Goal: Check status: Check status

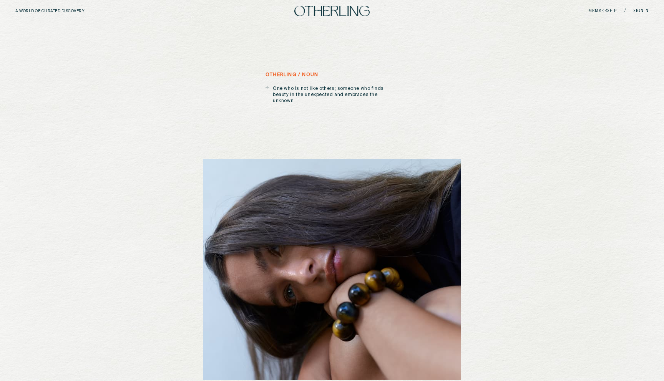
click at [635, 7] on div "A WORLD OF CURATED DISCOVERY. Membership / Sign in" at bounding box center [332, 11] width 664 height 22
click at [639, 12] on link "Sign in" at bounding box center [641, 11] width 15 height 5
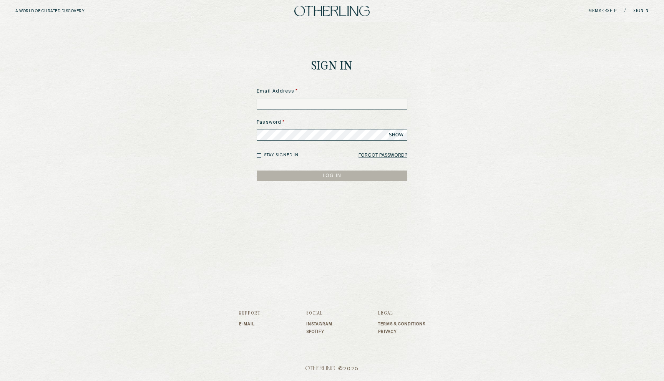
click at [308, 113] on form "Email Address * Password * SHOW Stay signed in Forgot Password? LOG IN" at bounding box center [332, 134] width 151 height 93
click at [307, 108] on input at bounding box center [332, 104] width 151 height 12
type input "**********"
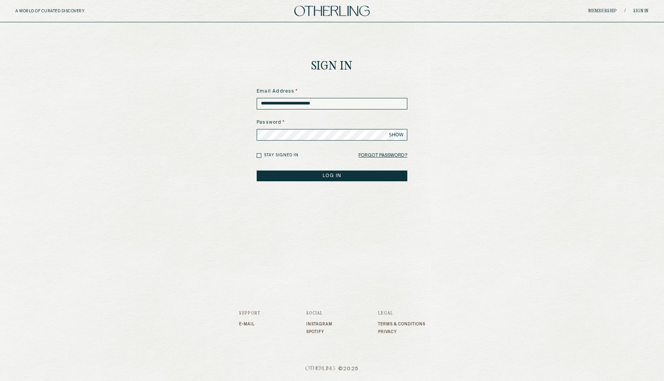
click at [396, 132] on span "SHOW" at bounding box center [396, 135] width 15 height 6
click at [323, 178] on button "LOG IN" at bounding box center [332, 176] width 151 height 11
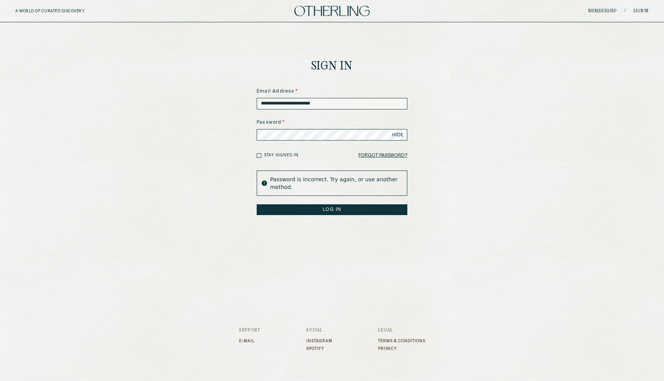
click at [257, 205] on button "LOG IN" at bounding box center [332, 210] width 151 height 11
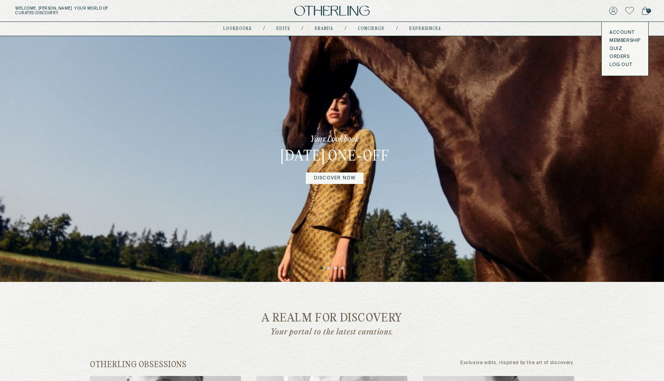
click at [621, 54] on link "Orders" at bounding box center [625, 57] width 31 height 6
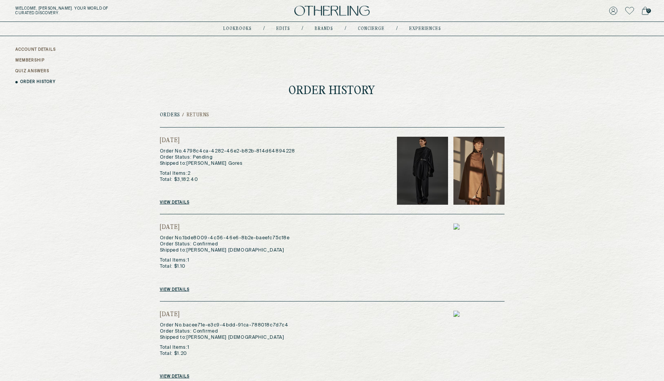
click at [177, 202] on link "View details" at bounding box center [175, 202] width 30 height 5
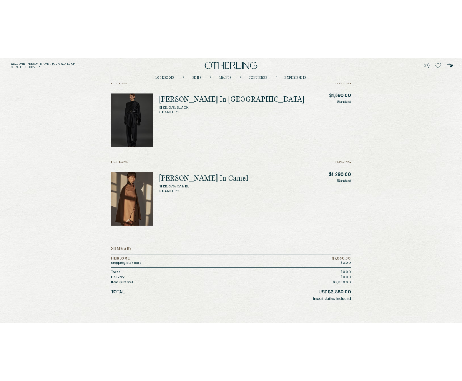
scroll to position [189, 0]
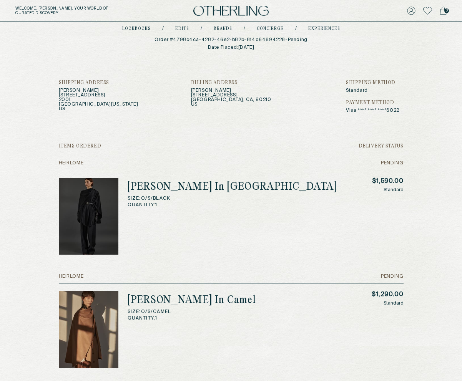
scroll to position [111, 0]
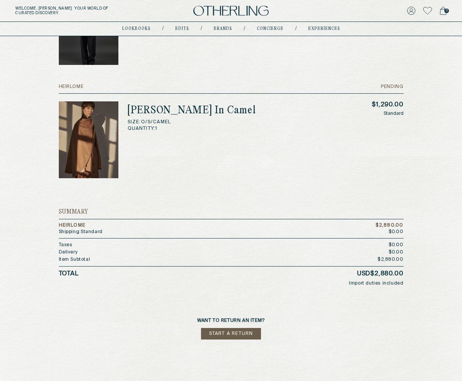
scroll to position [255, 0]
